Goal: Find specific fact: Find specific fact

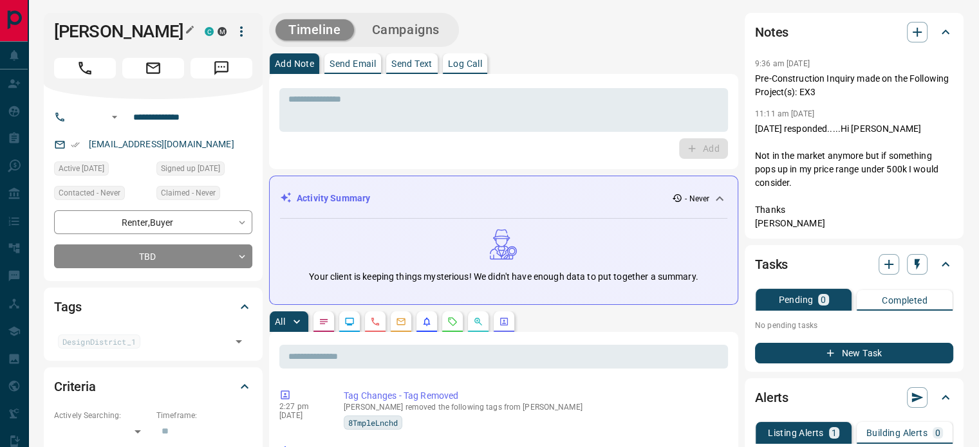
click at [187, 28] on icon "button" at bounding box center [190, 29] width 10 height 10
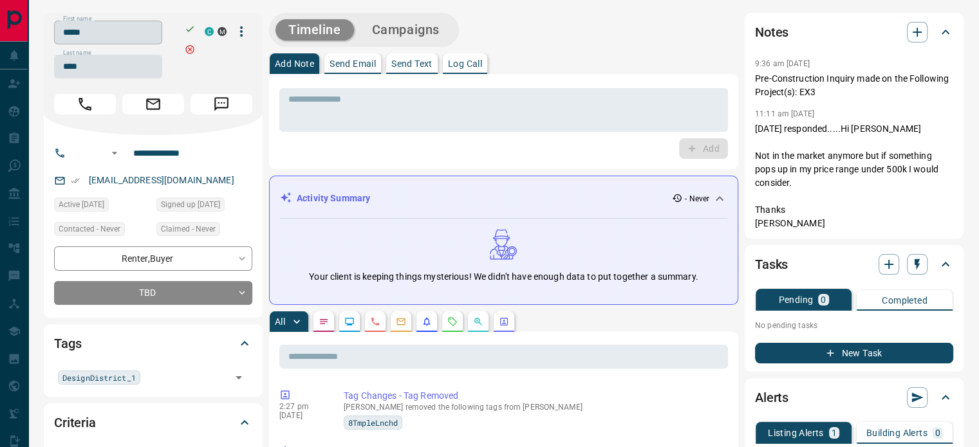
click at [149, 36] on input "*****" at bounding box center [108, 33] width 108 height 24
click at [113, 65] on input "****" at bounding box center [108, 67] width 108 height 24
click at [172, 151] on input "**********" at bounding box center [178, 153] width 100 height 21
click at [216, 182] on div "[EMAIL_ADDRESS][DOMAIN_NAME]" at bounding box center [153, 180] width 198 height 21
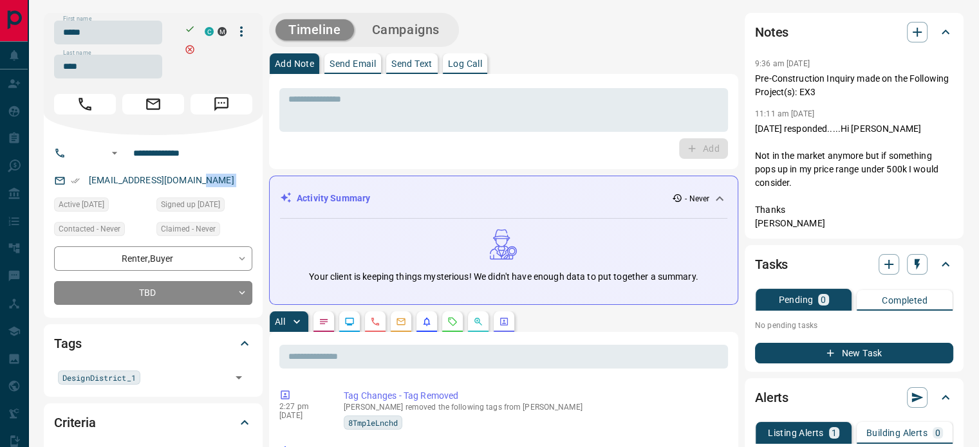
click at [216, 182] on div "[EMAIL_ADDRESS][DOMAIN_NAME]" at bounding box center [153, 180] width 198 height 21
copy link "[EMAIL_ADDRESS][DOMAIN_NAME]"
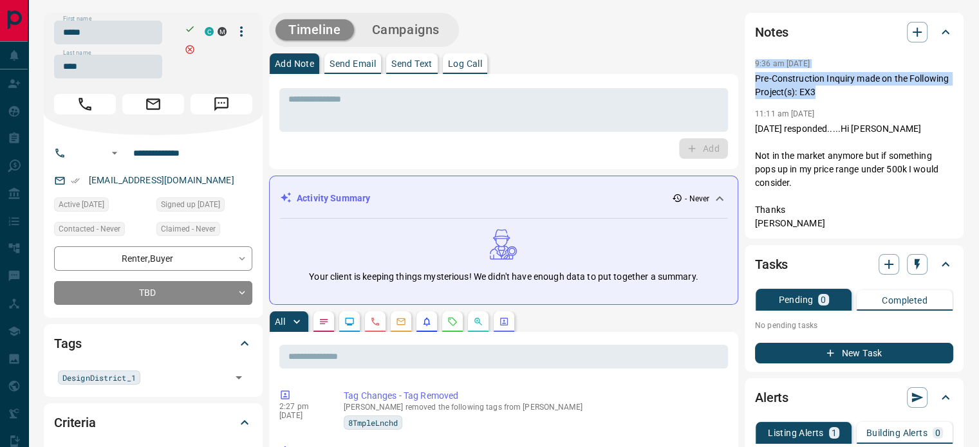
copy div "9:36 am [DATE] Pin Pre-Construction Inquiry made on the Following Project(s): E…"
drag, startPoint x: 827, startPoint y: 91, endPoint x: 752, endPoint y: 66, distance: 78.2
click at [752, 66] on div "Notes 9:36 am [DATE] Pre-Construction Inquiry made on the Following Project(s):…" at bounding box center [854, 126] width 219 height 226
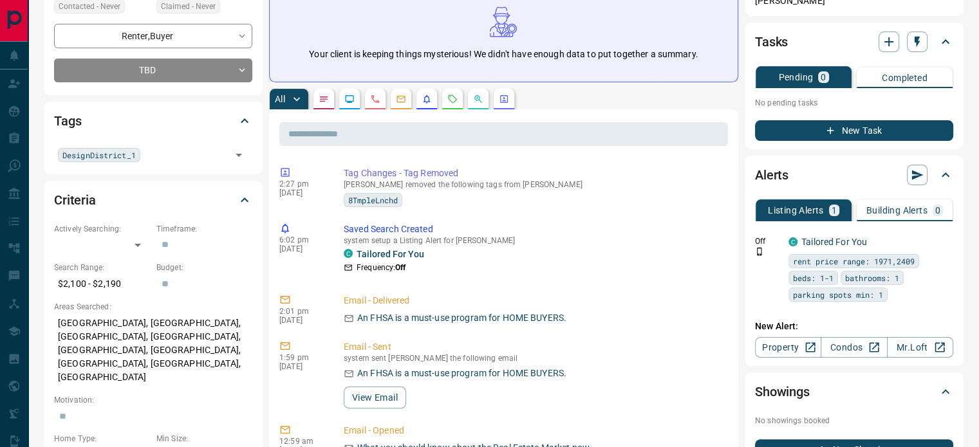
scroll to position [257, 0]
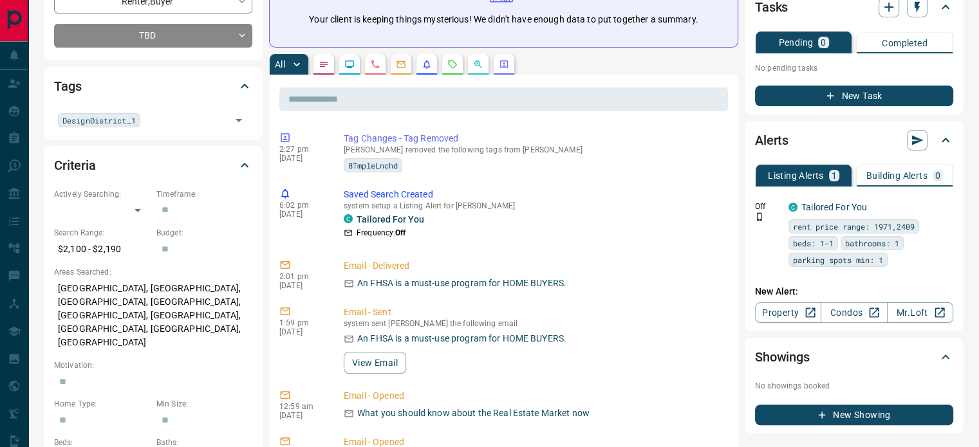
click at [117, 285] on p "[GEOGRAPHIC_DATA], [GEOGRAPHIC_DATA], [GEOGRAPHIC_DATA], [GEOGRAPHIC_DATA], [GE…" at bounding box center [153, 315] width 198 height 75
copy p "[GEOGRAPHIC_DATA]"
click at [118, 288] on p "[GEOGRAPHIC_DATA], [GEOGRAPHIC_DATA], [GEOGRAPHIC_DATA], [GEOGRAPHIC_DATA], [GE…" at bounding box center [153, 315] width 198 height 75
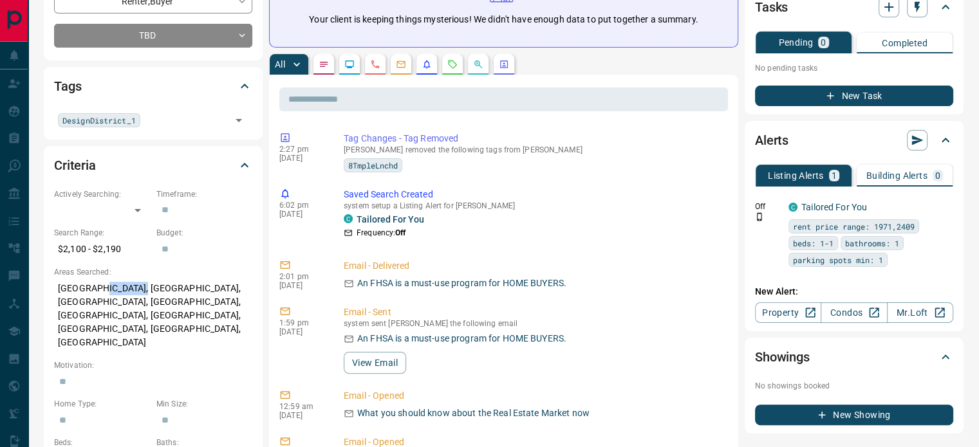
click at [118, 288] on p "[GEOGRAPHIC_DATA], [GEOGRAPHIC_DATA], [GEOGRAPHIC_DATA], [GEOGRAPHIC_DATA], [GE…" at bounding box center [153, 315] width 198 height 75
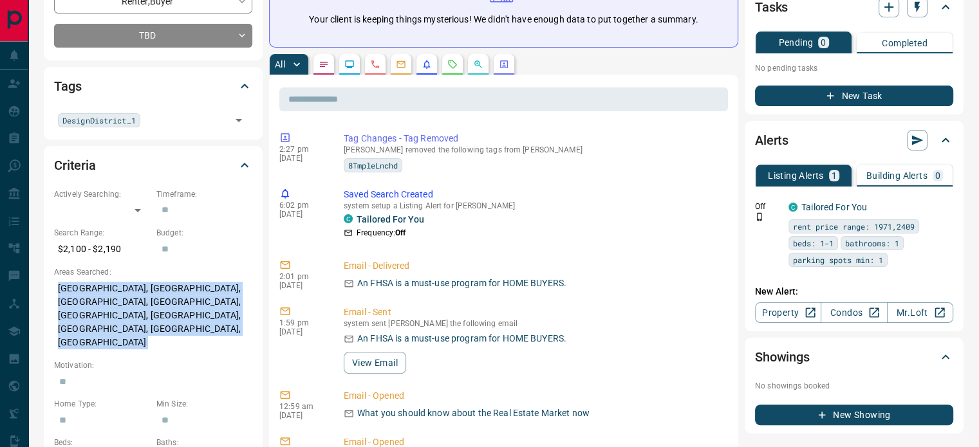
click at [378, 69] on icon "Calls" at bounding box center [375, 64] width 10 height 10
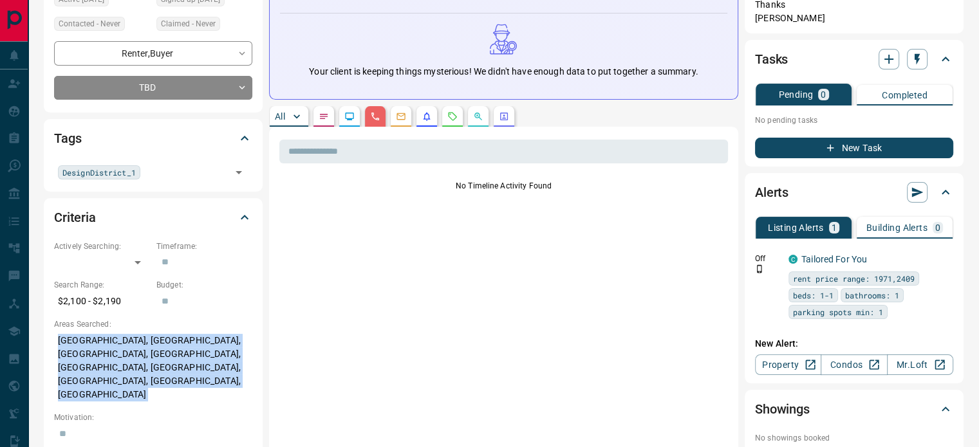
scroll to position [0, 0]
